Goal: Task Accomplishment & Management: Manage account settings

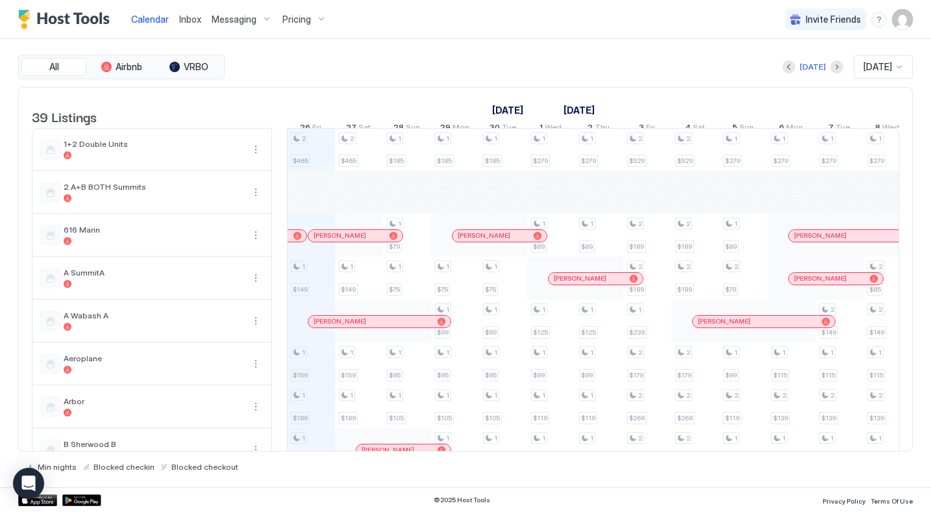
scroll to position [0, 722]
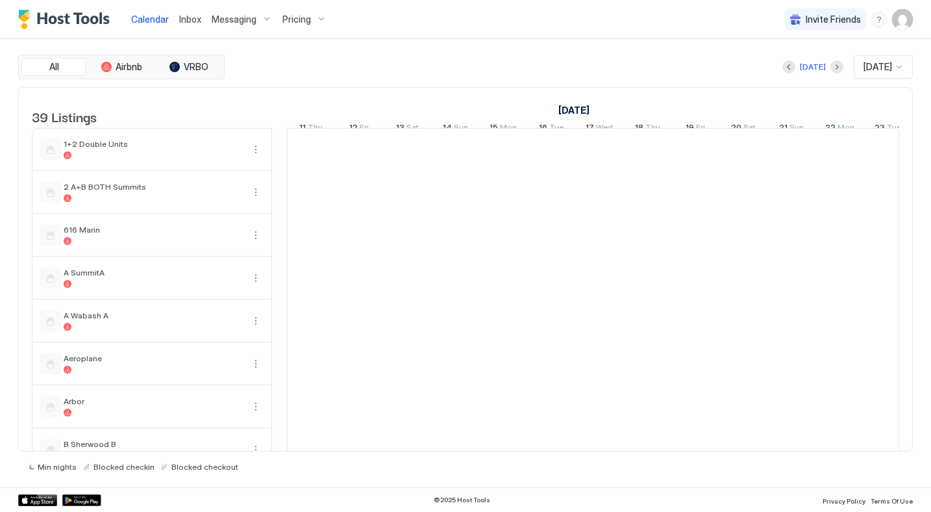
scroll to position [0, 722]
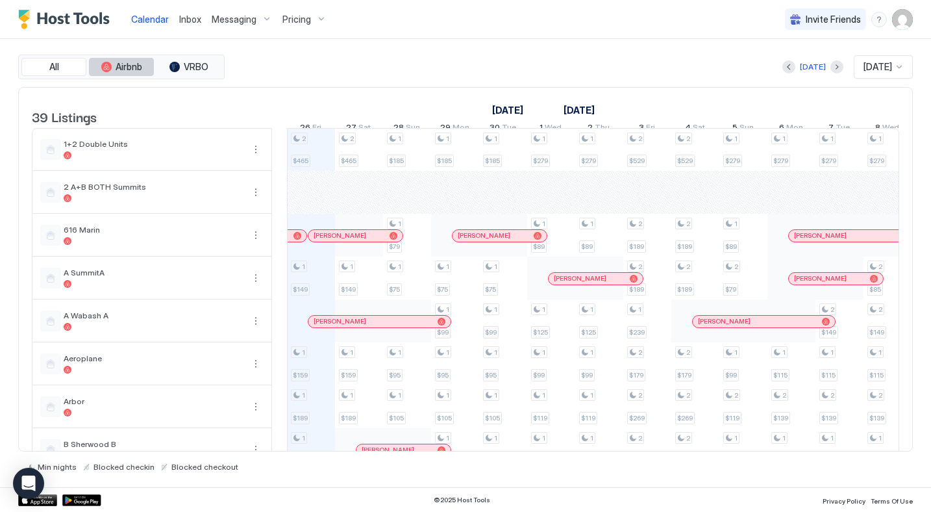
click at [127, 71] on span "Airbnb" at bounding box center [129, 67] width 27 height 12
click at [38, 70] on button "All" at bounding box center [53, 67] width 65 height 18
click at [894, 19] on img "User profile" at bounding box center [902, 19] width 21 height 21
click at [787, 77] on span "Settings" at bounding box center [785, 73] width 35 height 12
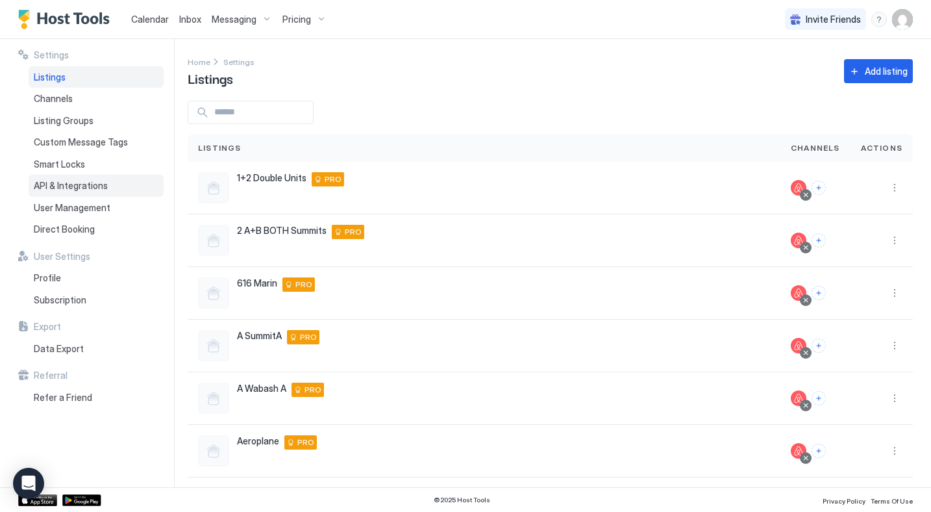
click at [69, 184] on span "API & Integrations" at bounding box center [71, 186] width 74 height 12
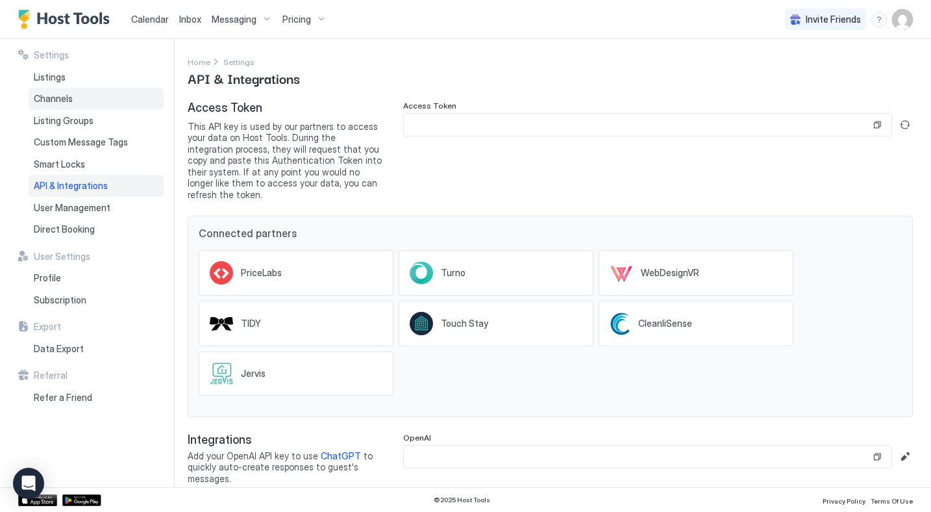
click at [57, 100] on span "Channels" at bounding box center [53, 99] width 39 height 12
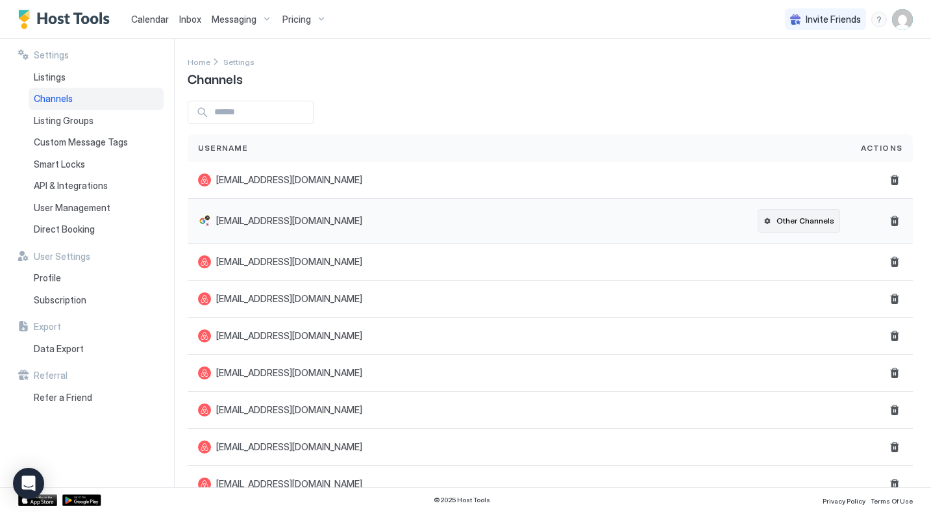
click at [796, 225] on div "Other Channels" at bounding box center [806, 221] width 58 height 12
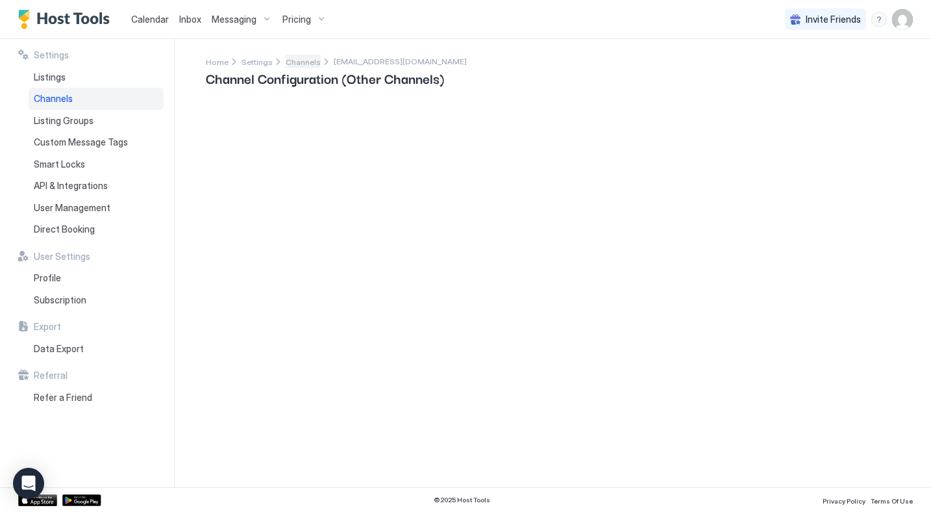
click at [297, 64] on span "Channels" at bounding box center [303, 62] width 35 height 10
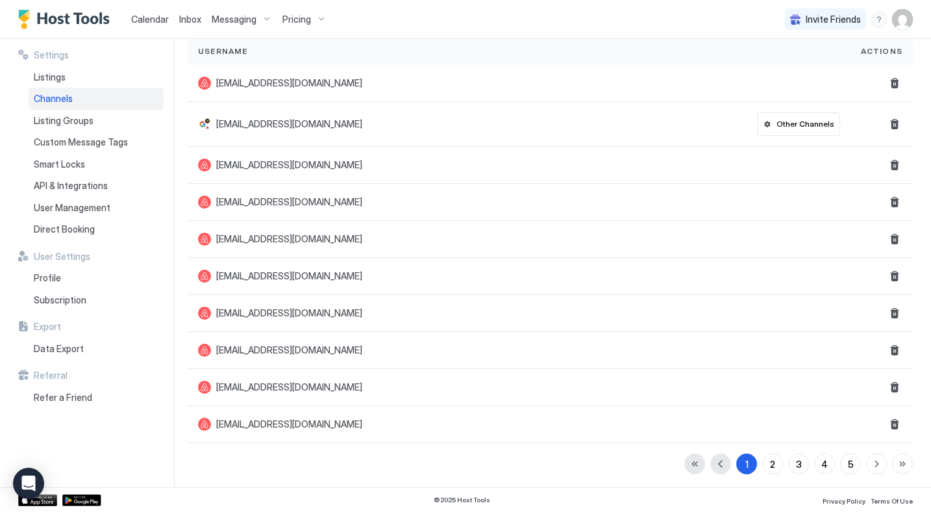
scroll to position [99, 0]
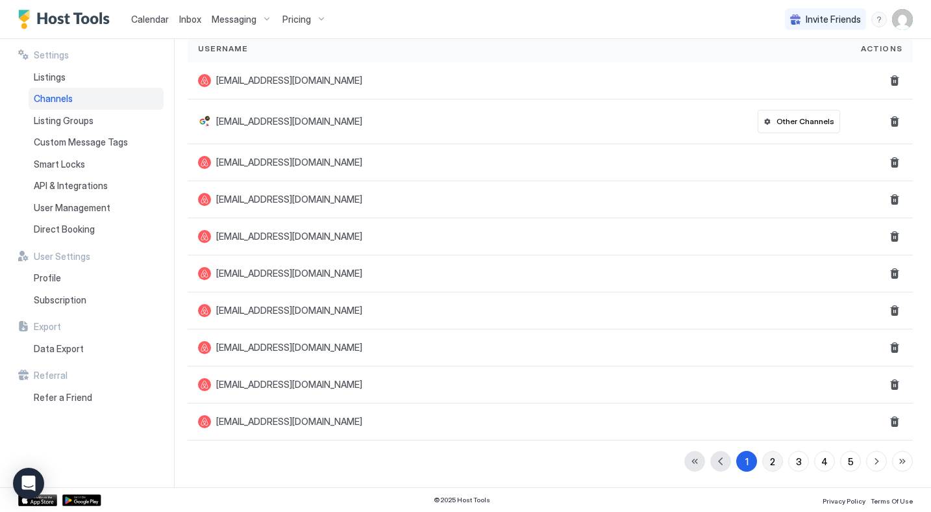
click at [774, 464] on div "2" at bounding box center [772, 462] width 5 height 14
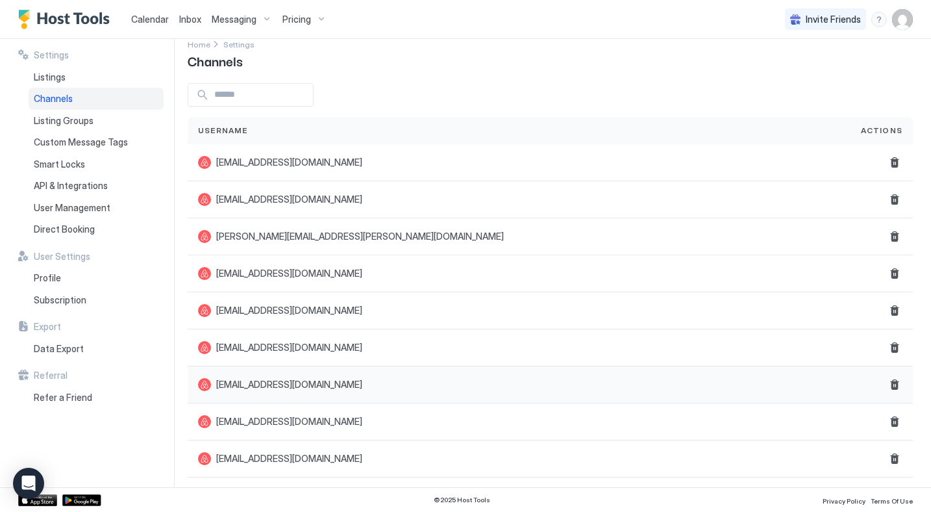
scroll to position [92, 0]
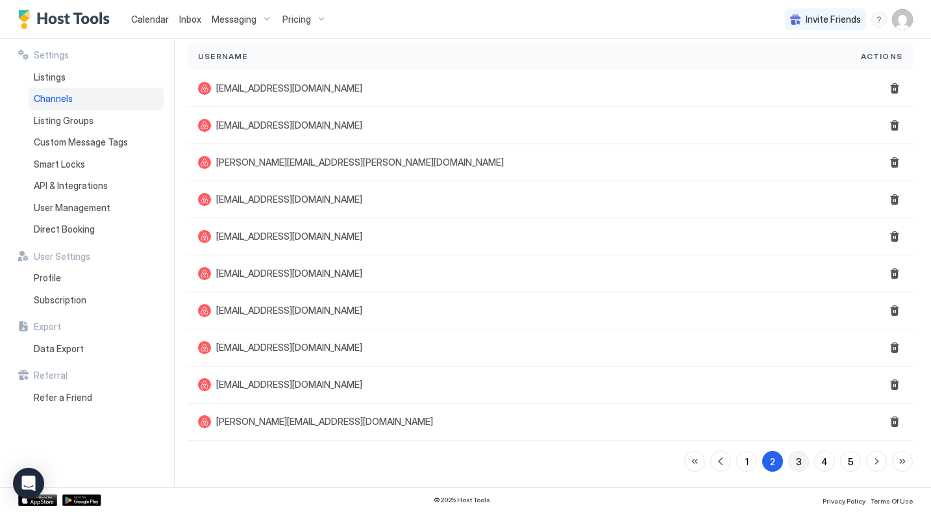
click at [800, 461] on div "3" at bounding box center [799, 462] width 6 height 14
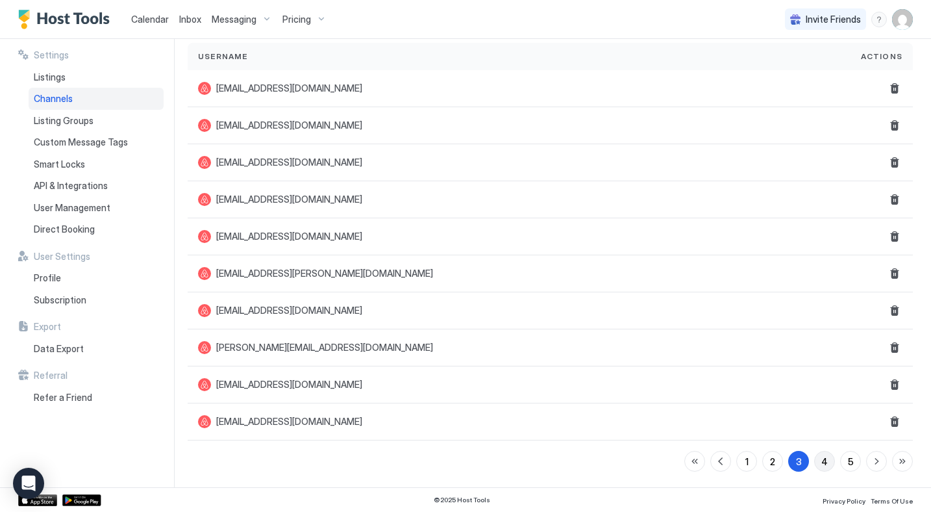
click at [824, 462] on div "4" at bounding box center [825, 462] width 6 height 14
click at [847, 462] on button "5" at bounding box center [851, 461] width 21 height 21
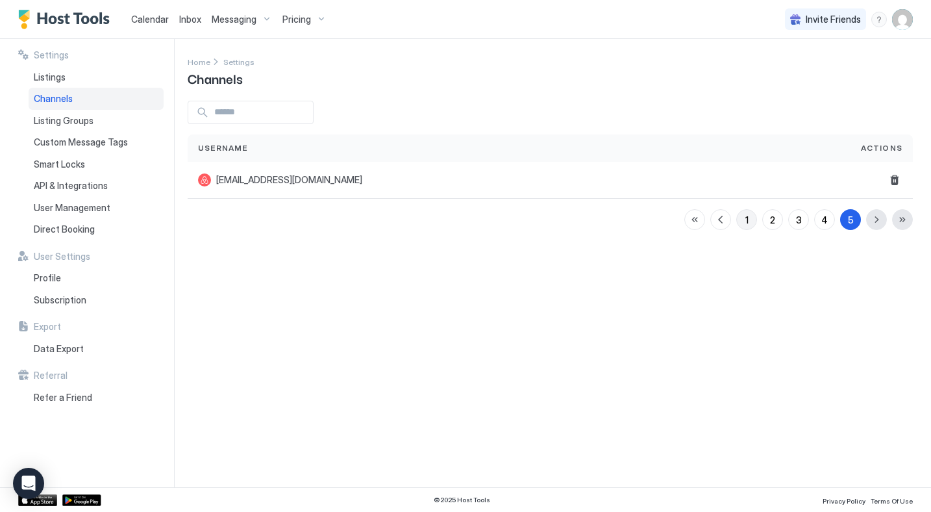
click at [741, 218] on button "1" at bounding box center [747, 219] width 21 height 21
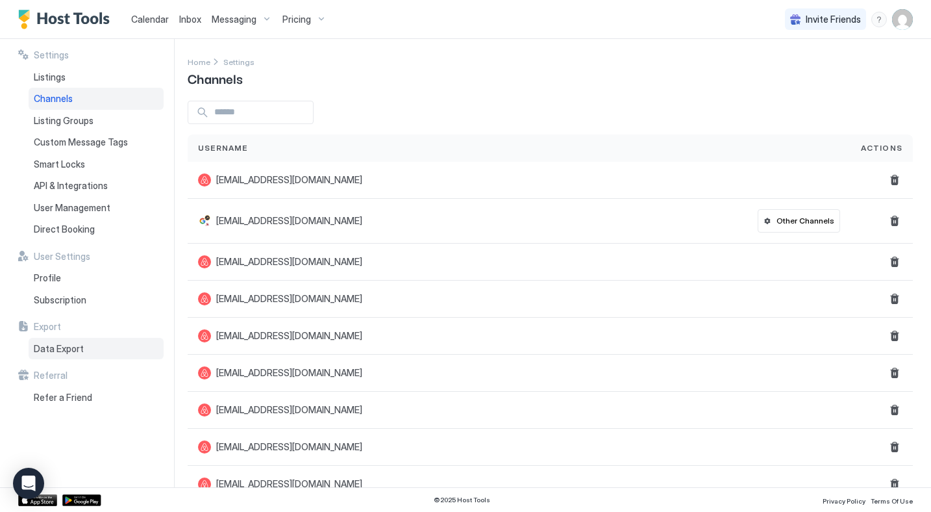
click at [47, 349] on span "Data Export" at bounding box center [59, 349] width 50 height 12
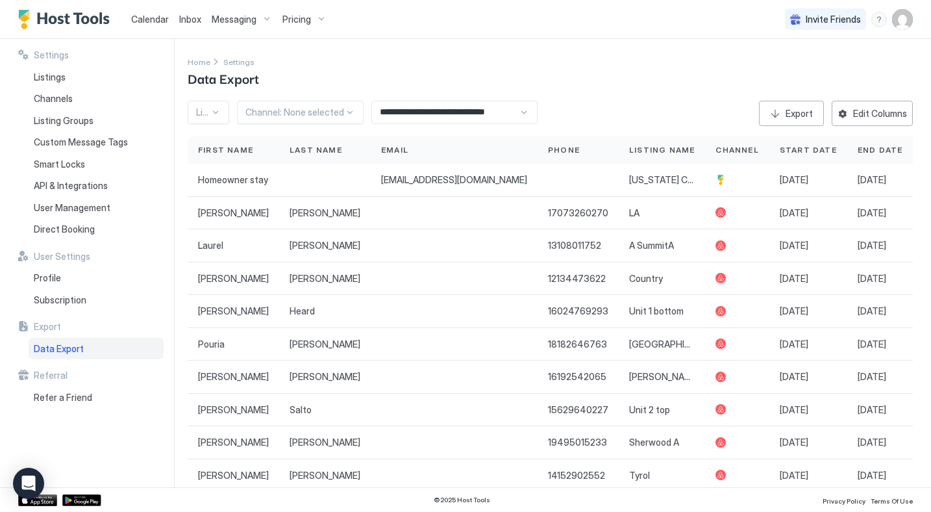
click at [62, 21] on img "Host Tools Logo" at bounding box center [66, 19] width 97 height 19
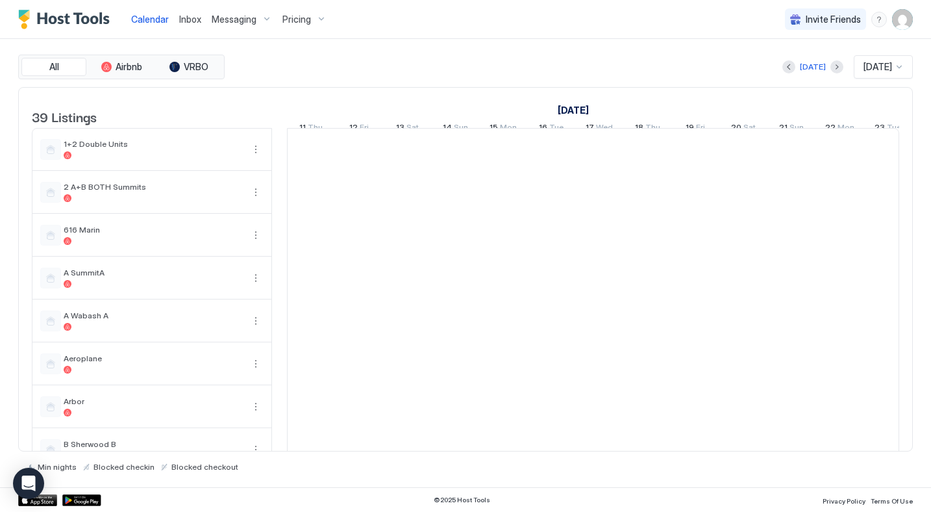
scroll to position [0, 722]
